Goal: Information Seeking & Learning: Check status

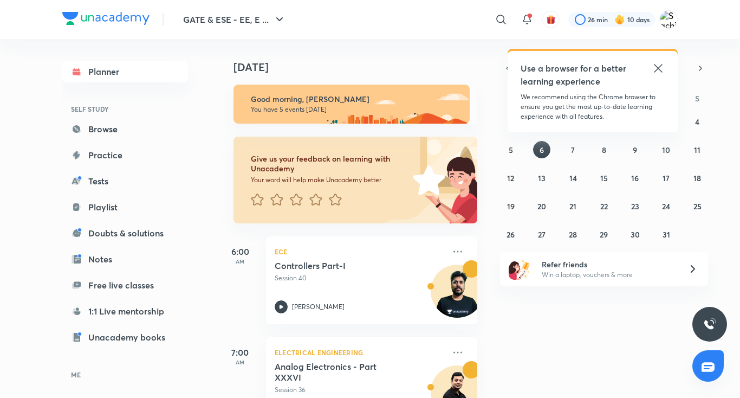
click at [656, 67] on icon at bounding box center [658, 68] width 13 height 13
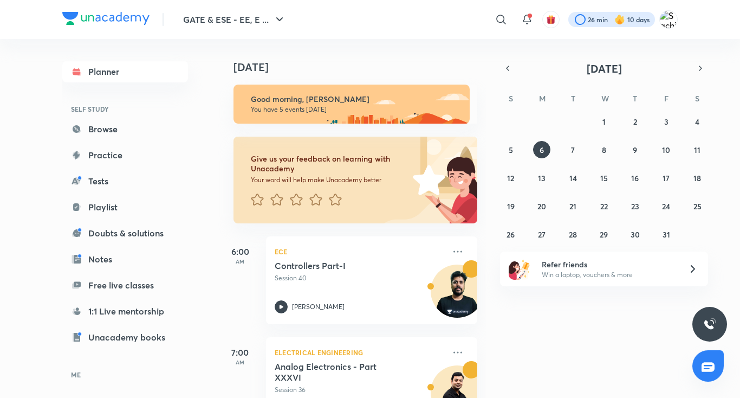
click at [595, 14] on div at bounding box center [611, 19] width 87 height 15
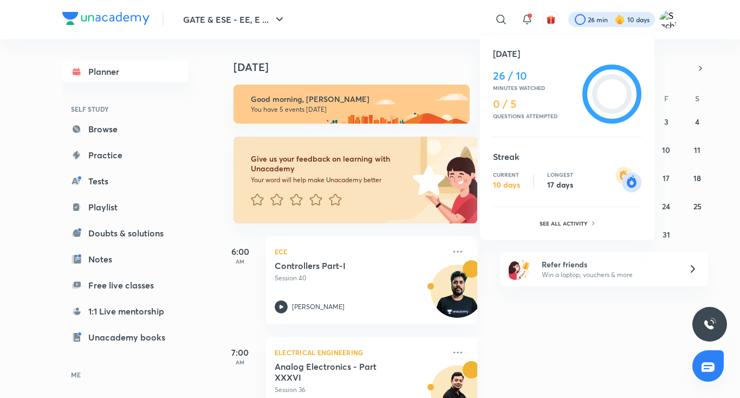
click at [508, 145] on ul "Today 26 / 10 Minutes watched 0 / 5 Questions attempted Streak Current 10 days …" at bounding box center [567, 139] width 148 height 184
